Goal: Check status: Check status

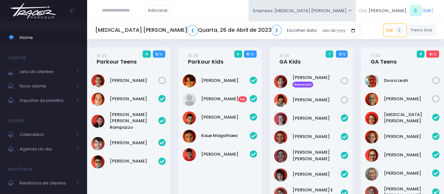
click at [32, 7] on img at bounding box center [33, 10] width 50 height 23
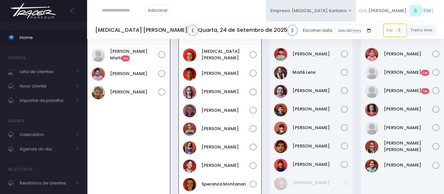
scroll to position [203, 0]
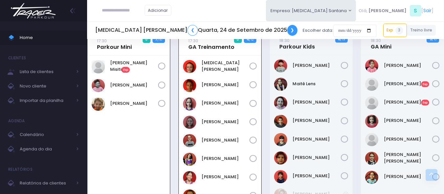
click at [287, 28] on link "❯" at bounding box center [292, 30] width 11 height 11
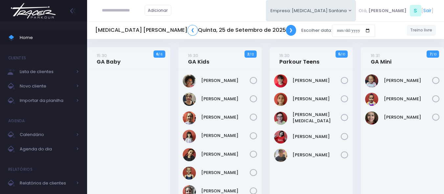
click at [286, 30] on link "❯" at bounding box center [291, 30] width 11 height 11
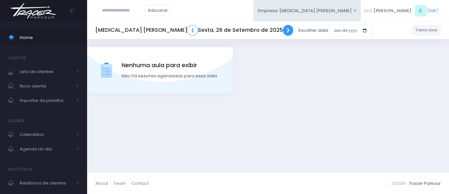
click at [283, 30] on link "❯" at bounding box center [288, 30] width 11 height 11
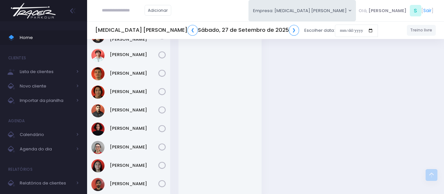
scroll to position [943, 0]
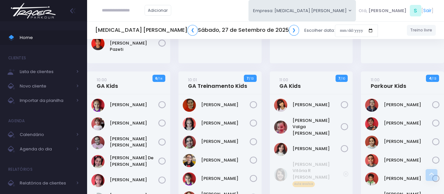
scroll to position [122, 0]
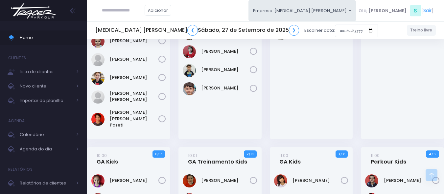
click at [45, 8] on img at bounding box center [33, 10] width 50 height 23
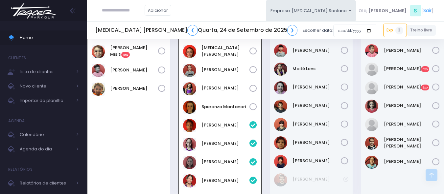
scroll to position [217, 0]
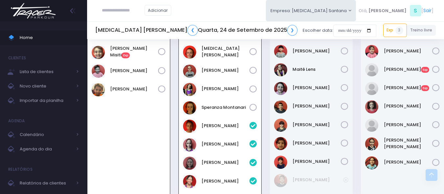
click at [34, 13] on img at bounding box center [33, 10] width 50 height 23
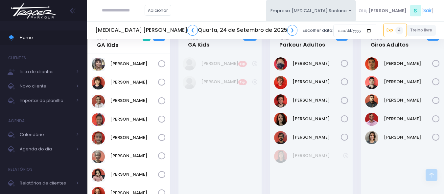
scroll to position [400, 0]
